Goal: Information Seeking & Learning: Learn about a topic

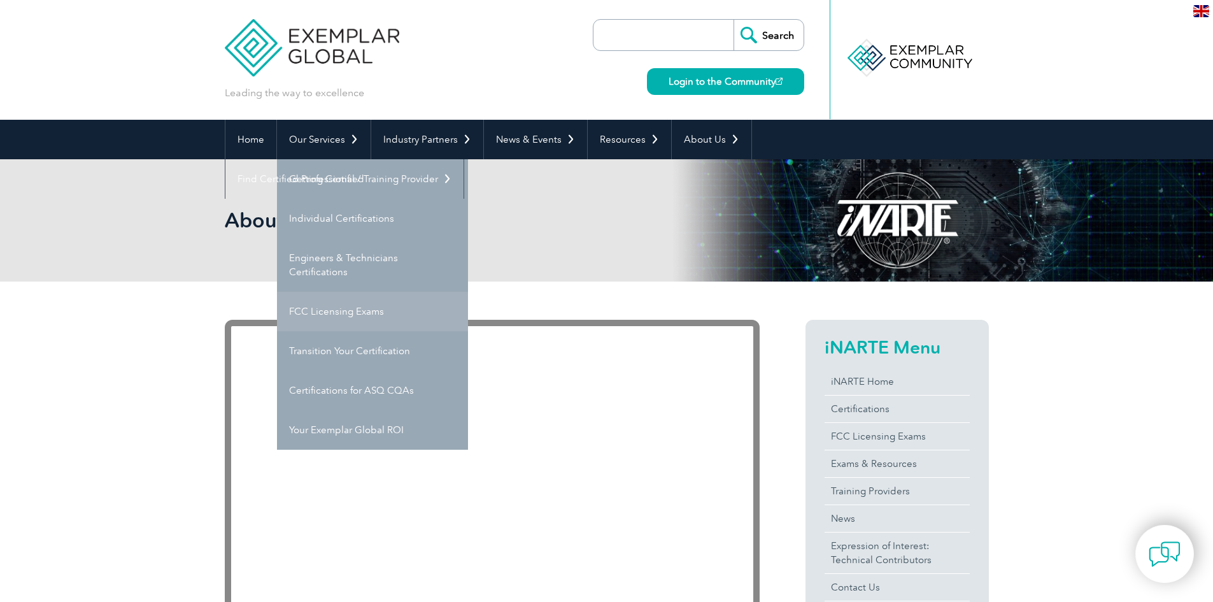
click at [357, 308] on link "FCC Licensing Exams" at bounding box center [372, 311] width 191 height 39
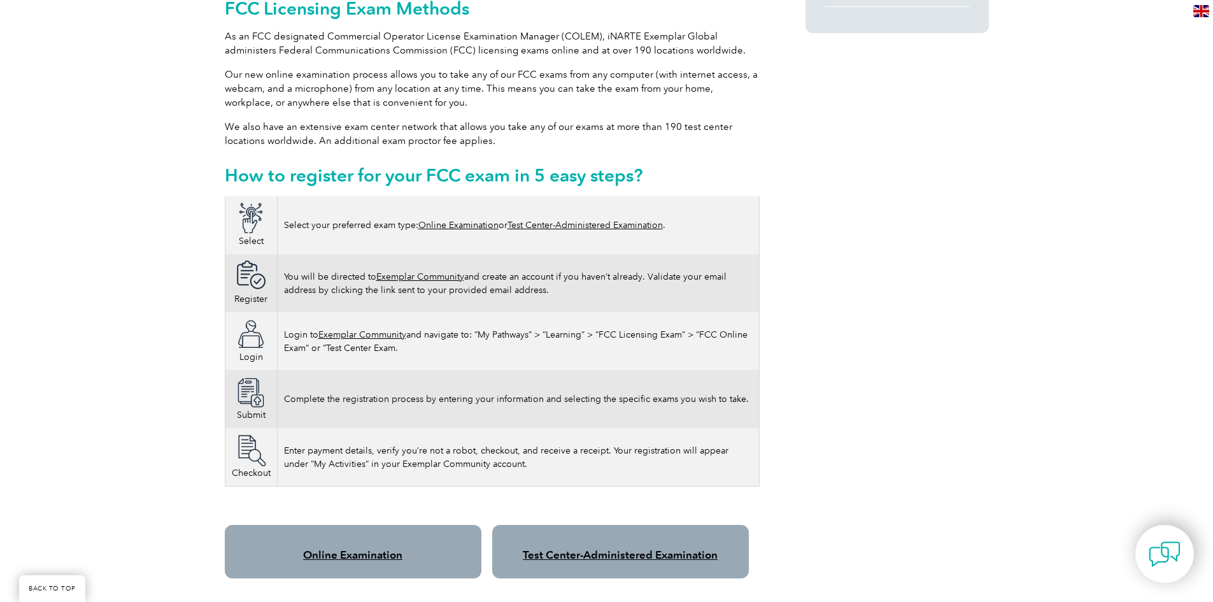
scroll to position [891, 0]
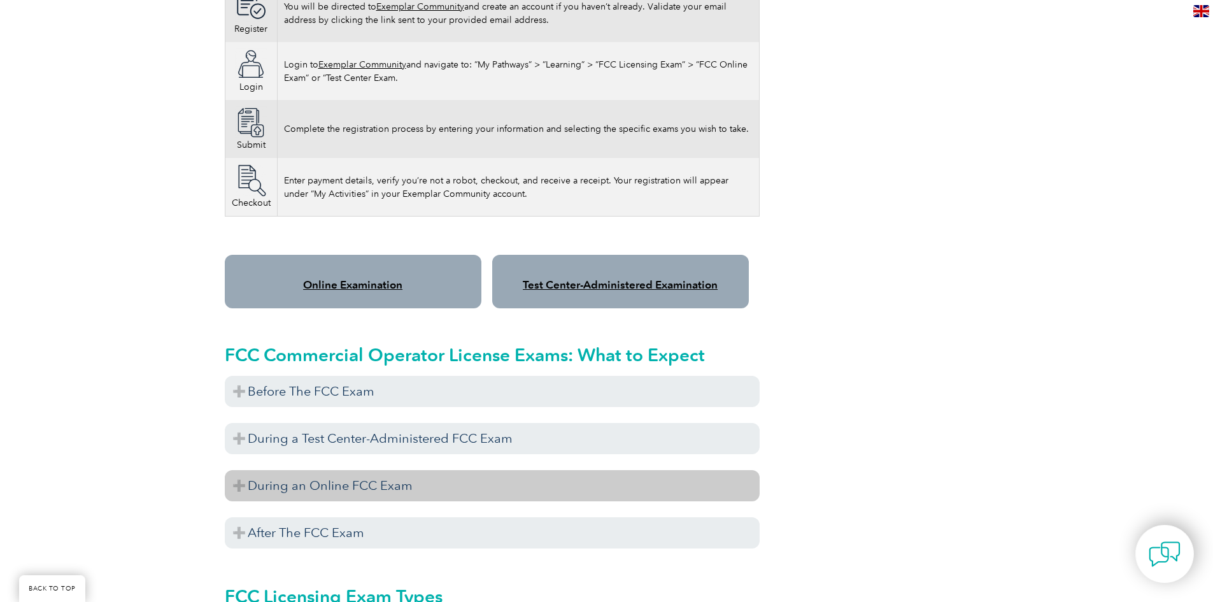
click at [335, 472] on h3 "During an Online FCC Exam" at bounding box center [492, 485] width 535 height 31
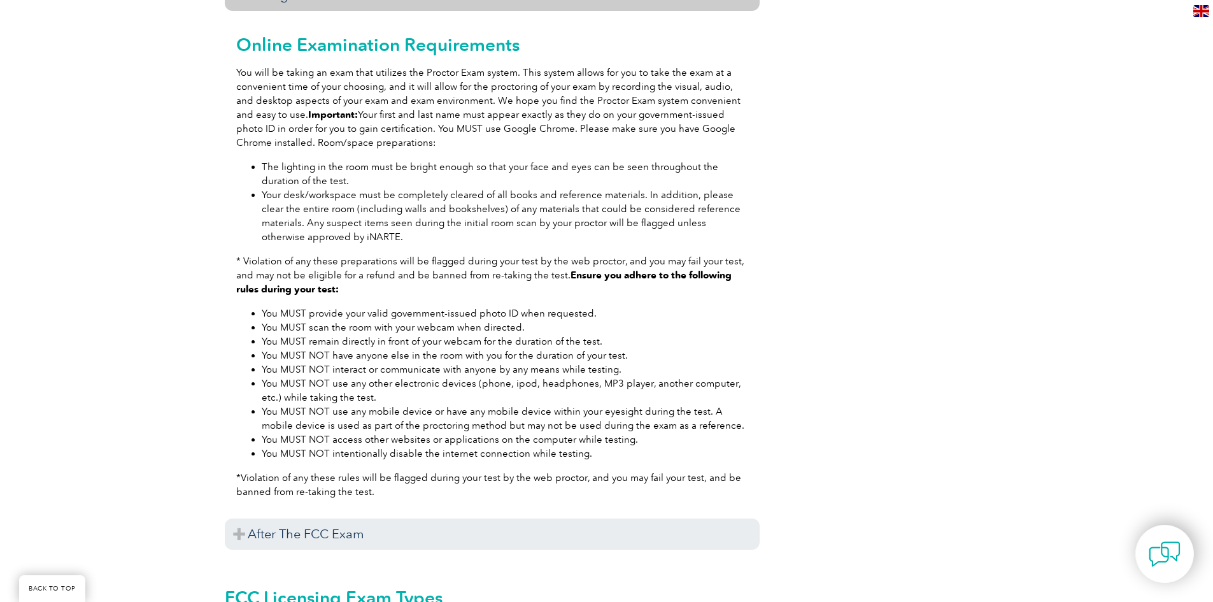
scroll to position [1401, 0]
